Goal: Task Accomplishment & Management: Manage account settings

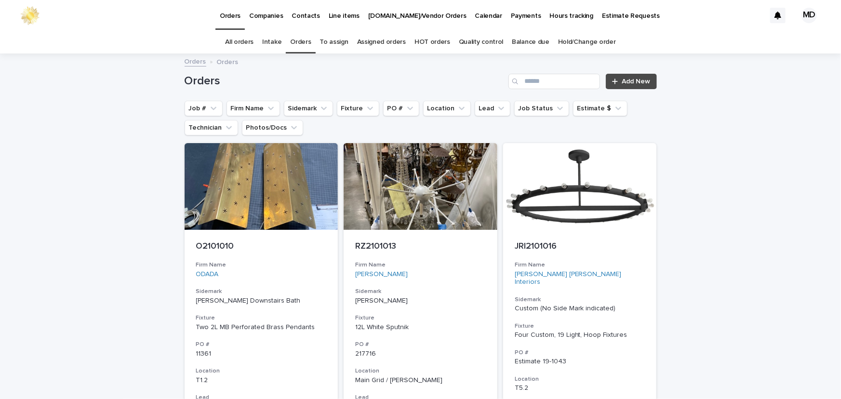
click at [486, 41] on link "Quality control" at bounding box center [481, 42] width 44 height 23
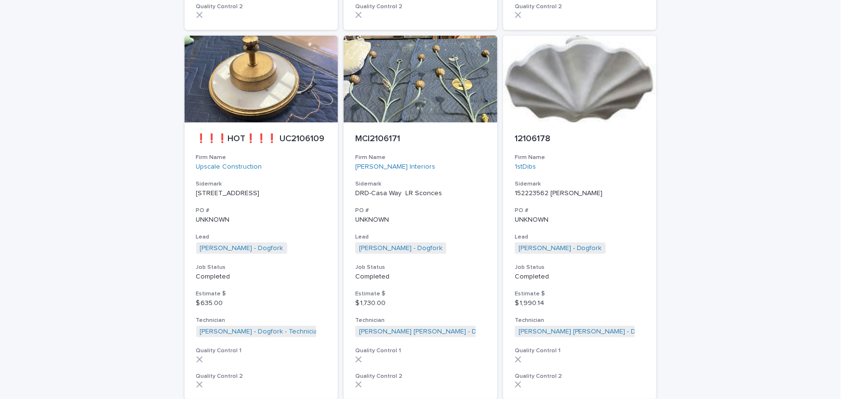
scroll to position [2014, 0]
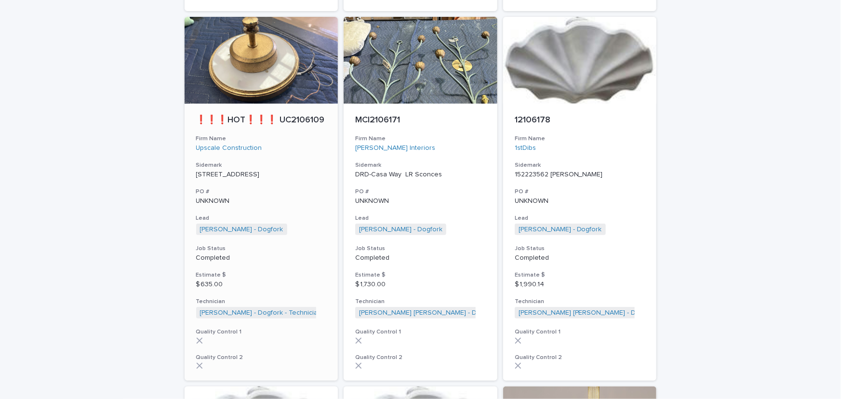
click at [218, 171] on p "[STREET_ADDRESS]" at bounding box center [261, 175] width 131 height 8
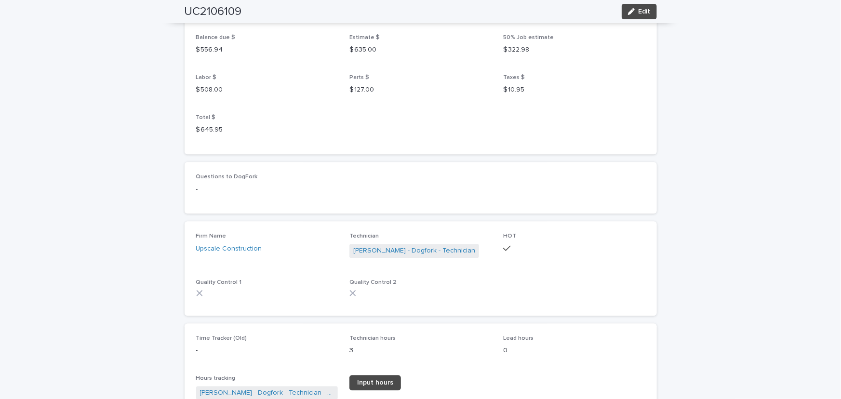
scroll to position [1138, 0]
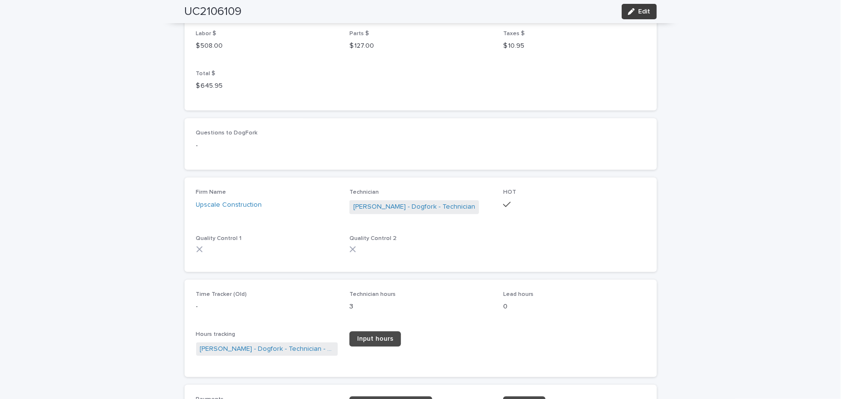
click at [642, 12] on span "Edit" at bounding box center [644, 11] width 12 height 7
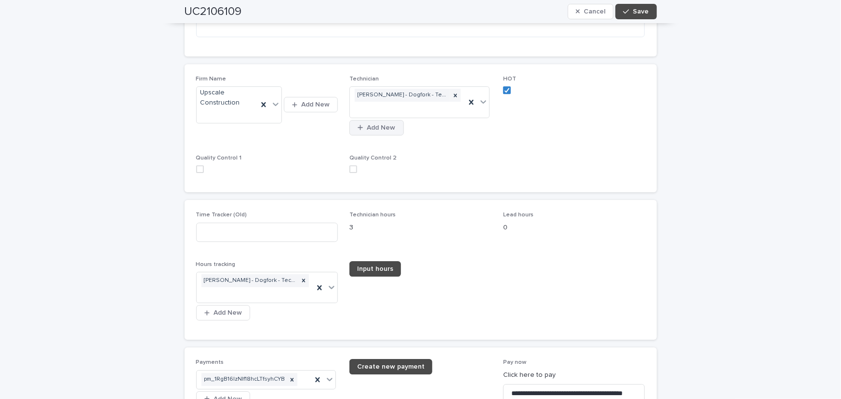
scroll to position [1445, 0]
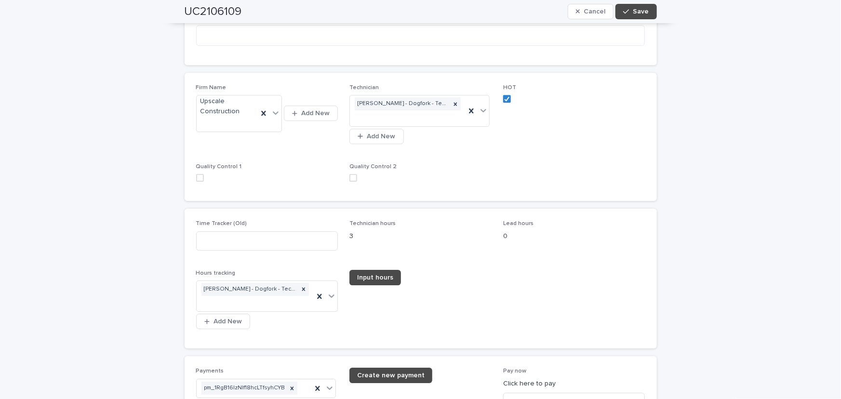
click at [196, 175] on span at bounding box center [200, 178] width 8 height 8
click at [353, 174] on span at bounding box center [353, 178] width 8 height 8
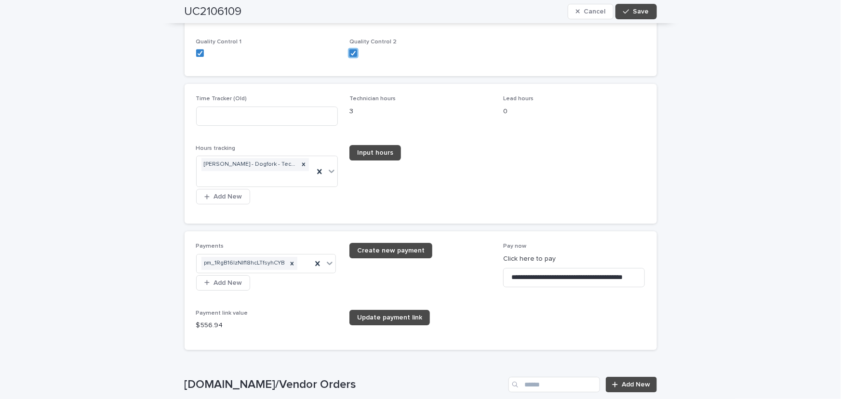
scroll to position [1556, 0]
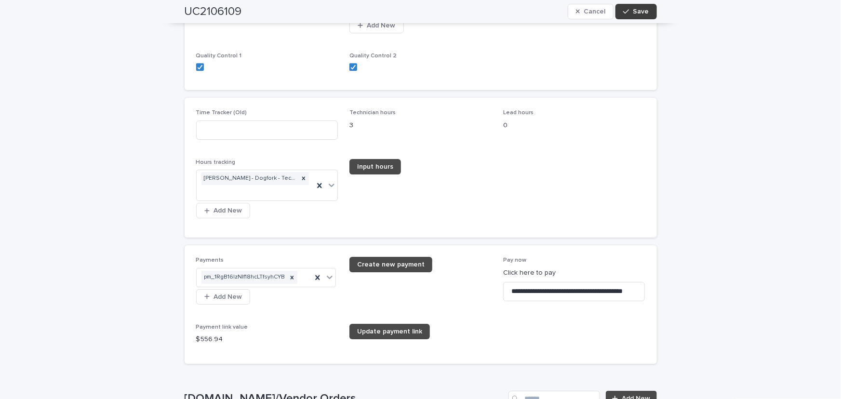
click at [635, 13] on span "Save" at bounding box center [641, 11] width 16 height 7
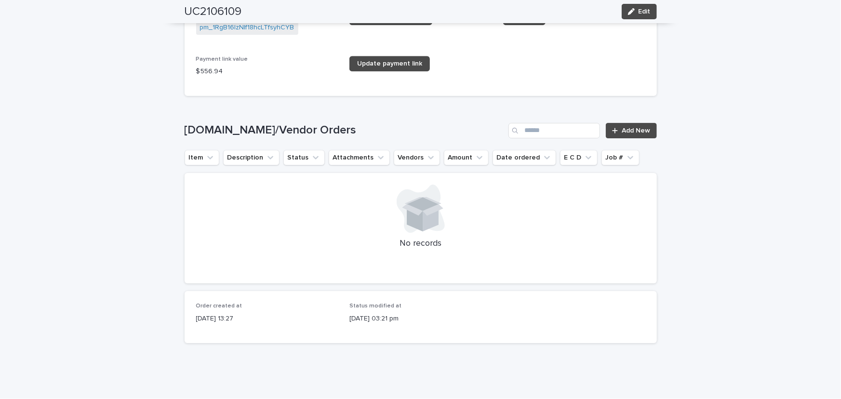
scroll to position [1526, 0]
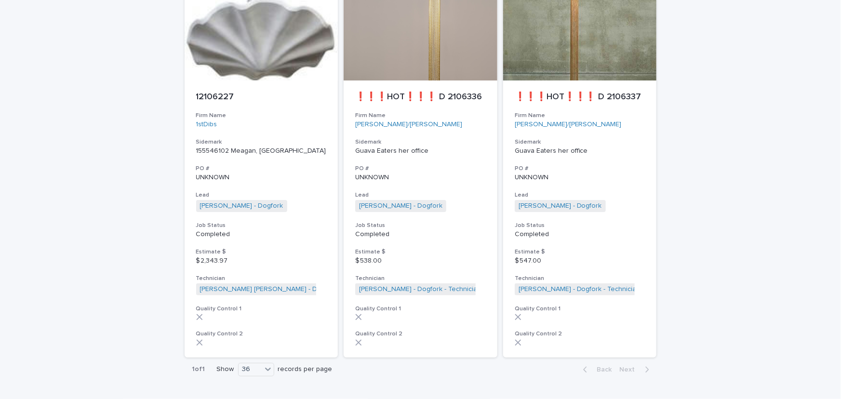
scroll to position [2417, 0]
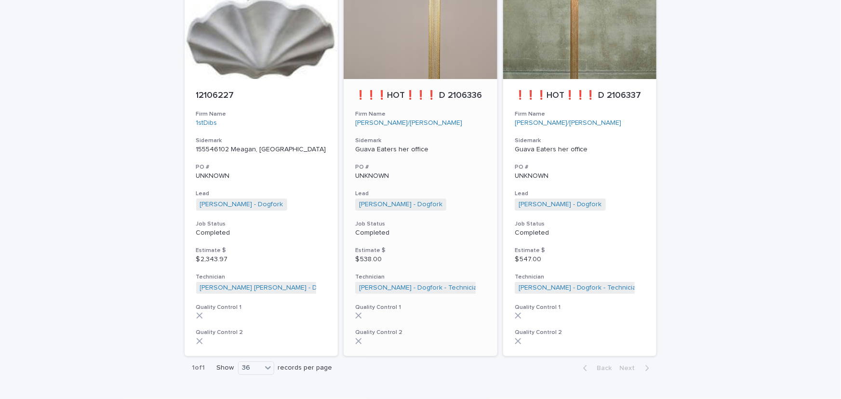
click at [359, 172] on p "UNKNOWN" at bounding box center [420, 176] width 131 height 8
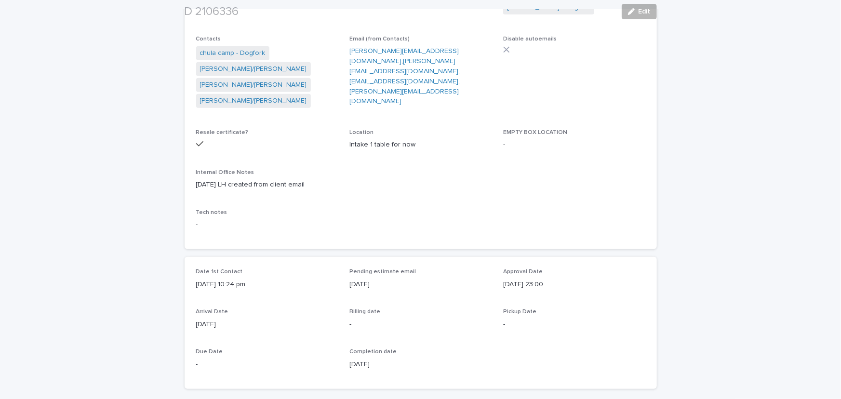
scroll to position [219, 0]
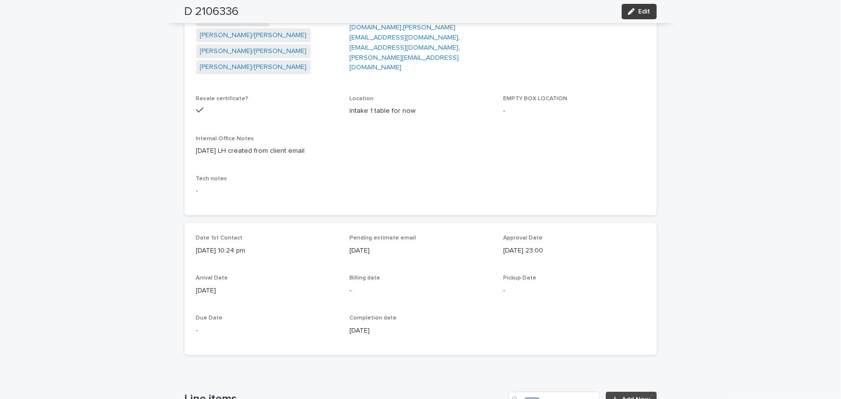
click at [631, 15] on button "Edit" at bounding box center [638, 11] width 35 height 15
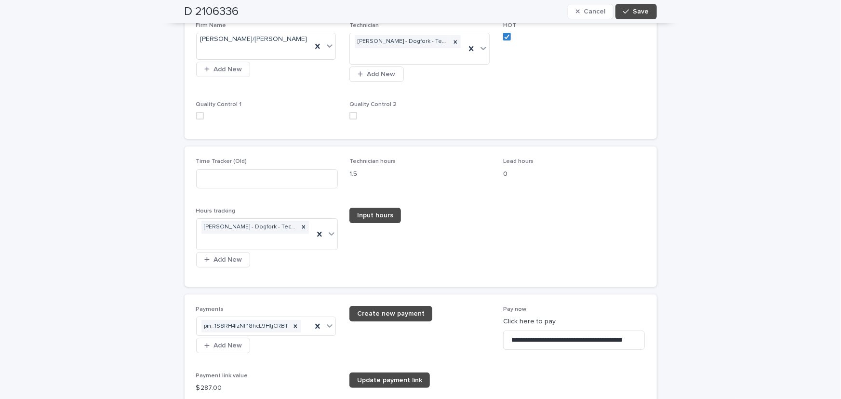
scroll to position [1752, 0]
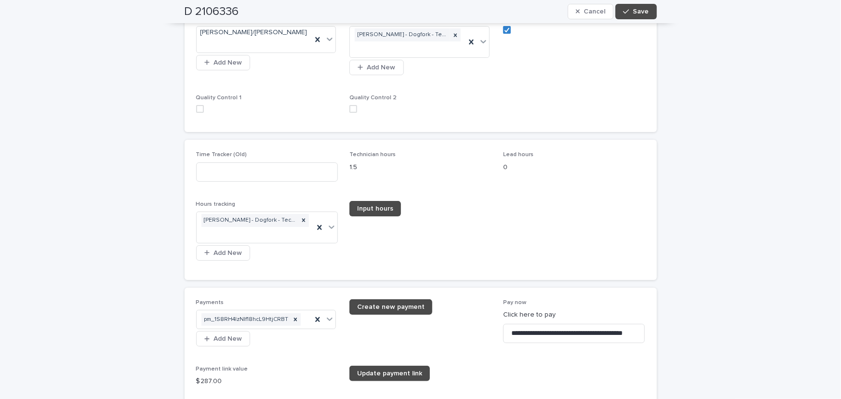
click at [197, 95] on div "Quality Control 1" at bounding box center [267, 107] width 142 height 26
click at [197, 105] on span at bounding box center [200, 109] width 8 height 8
click at [350, 105] on span at bounding box center [353, 109] width 8 height 8
click at [637, 14] on span "Save" at bounding box center [641, 11] width 16 height 7
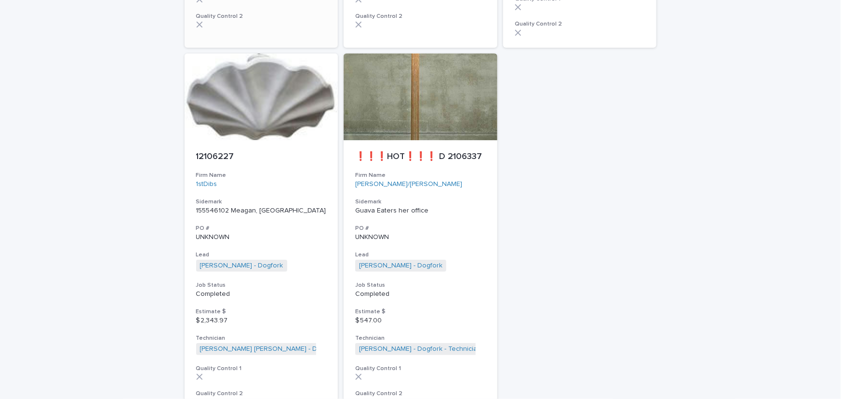
scroll to position [2329, 0]
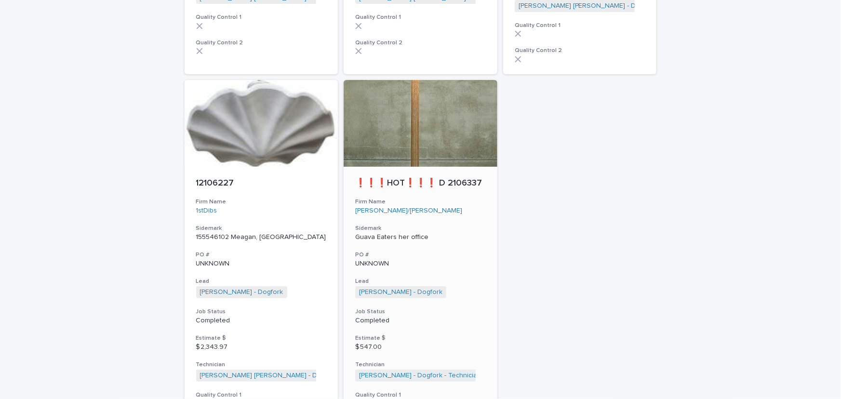
click at [370, 233] on p "Guava Eaters her office" at bounding box center [420, 237] width 131 height 8
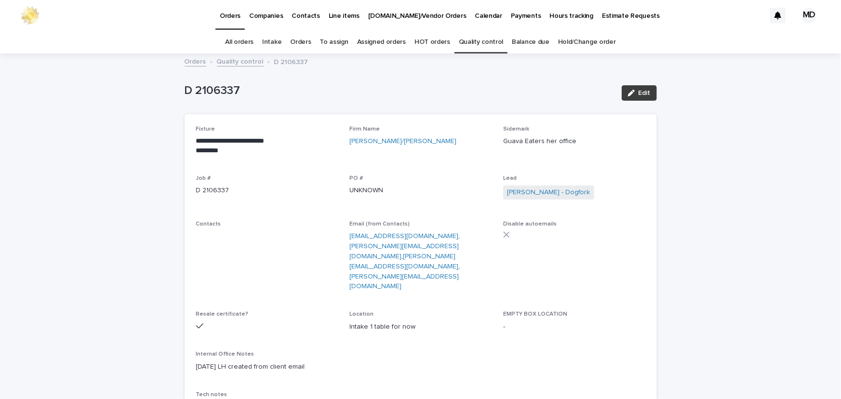
click at [639, 89] on button "Edit" at bounding box center [638, 92] width 35 height 15
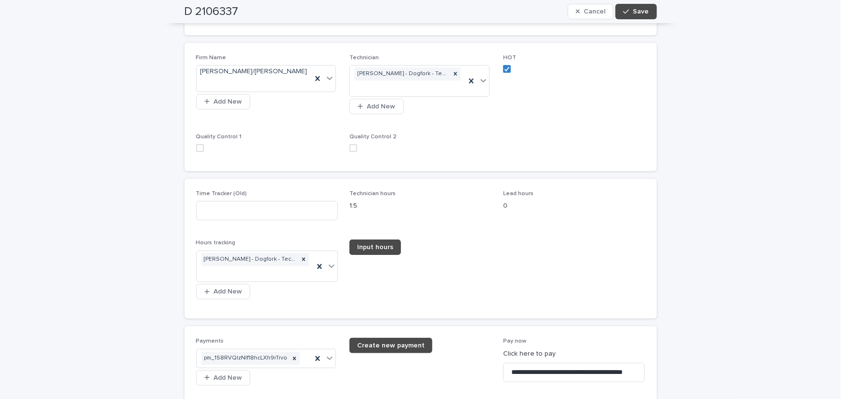
scroll to position [1796, 0]
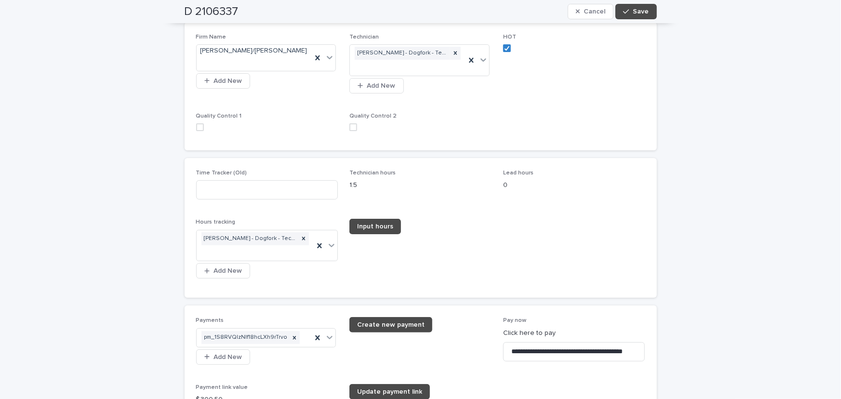
drag, startPoint x: 196, startPoint y: 98, endPoint x: 223, endPoint y: 109, distance: 28.5
click at [196, 123] on span at bounding box center [200, 127] width 8 height 8
click at [349, 123] on span at bounding box center [353, 127] width 8 height 8
click at [640, 6] on button "Save" at bounding box center [635, 11] width 41 height 15
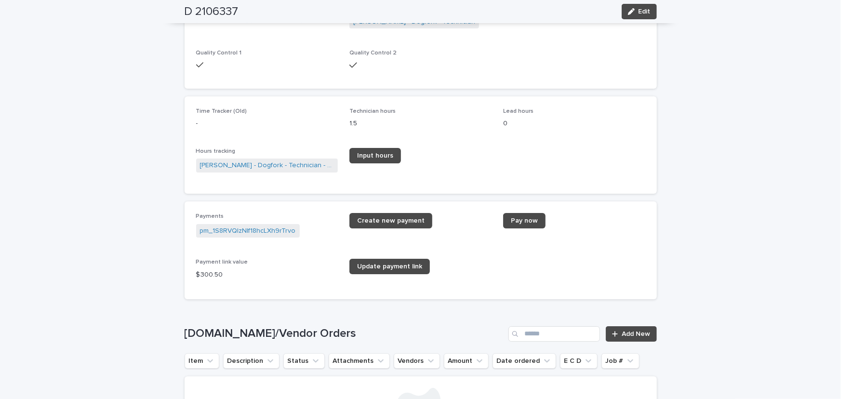
scroll to position [1583, 0]
